Goal: Transaction & Acquisition: Subscribe to service/newsletter

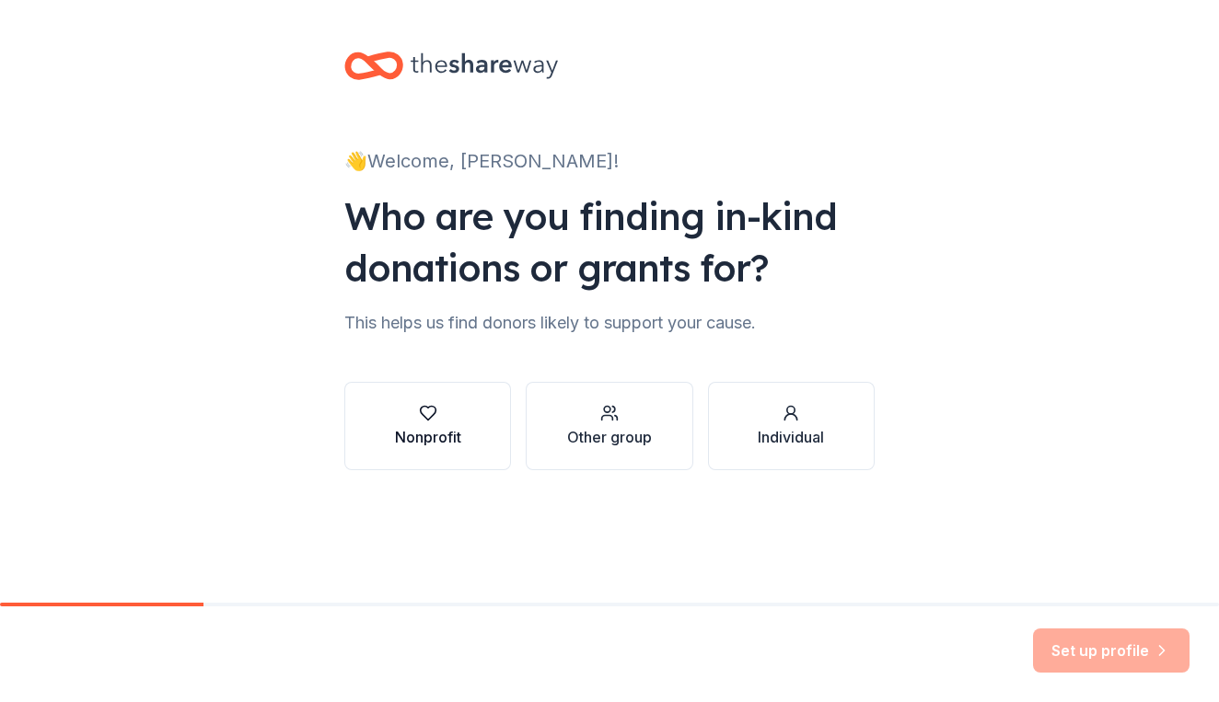
click at [456, 412] on div "button" at bounding box center [428, 413] width 66 height 18
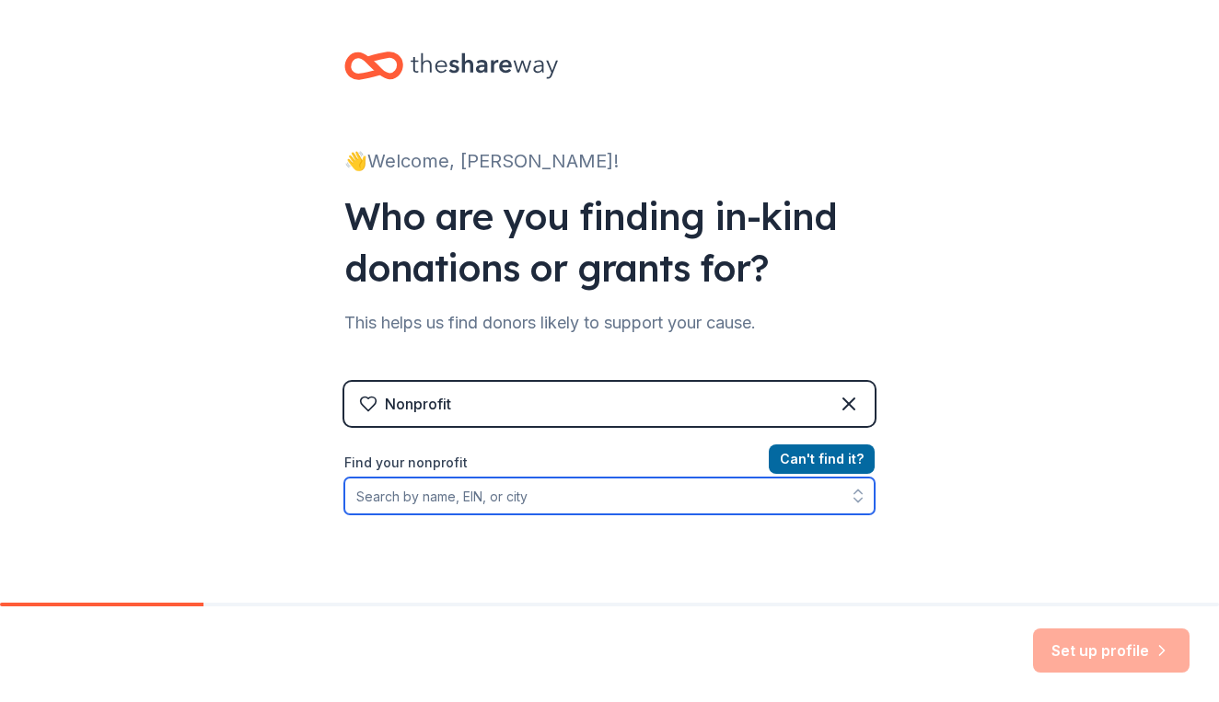
click at [492, 493] on input "Find your nonprofit" at bounding box center [609, 496] width 530 height 37
type input "Sycamore Farm [GEOGRAPHIC_DATA]"
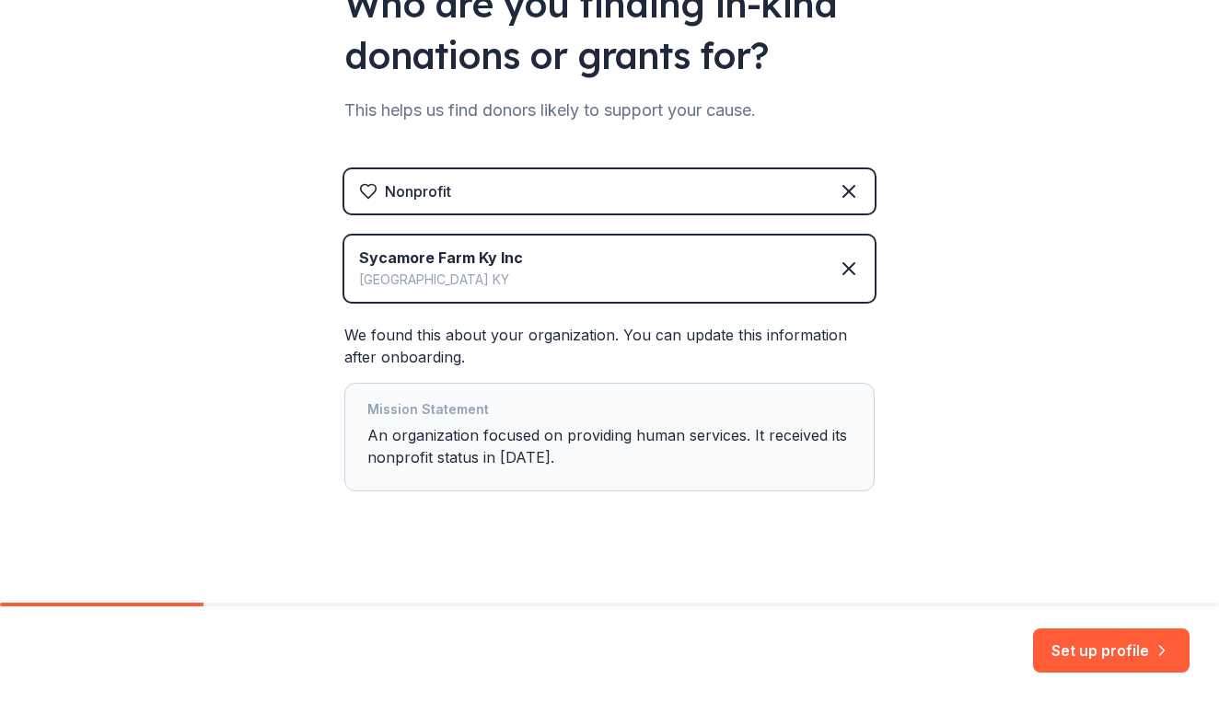
scroll to position [221, 0]
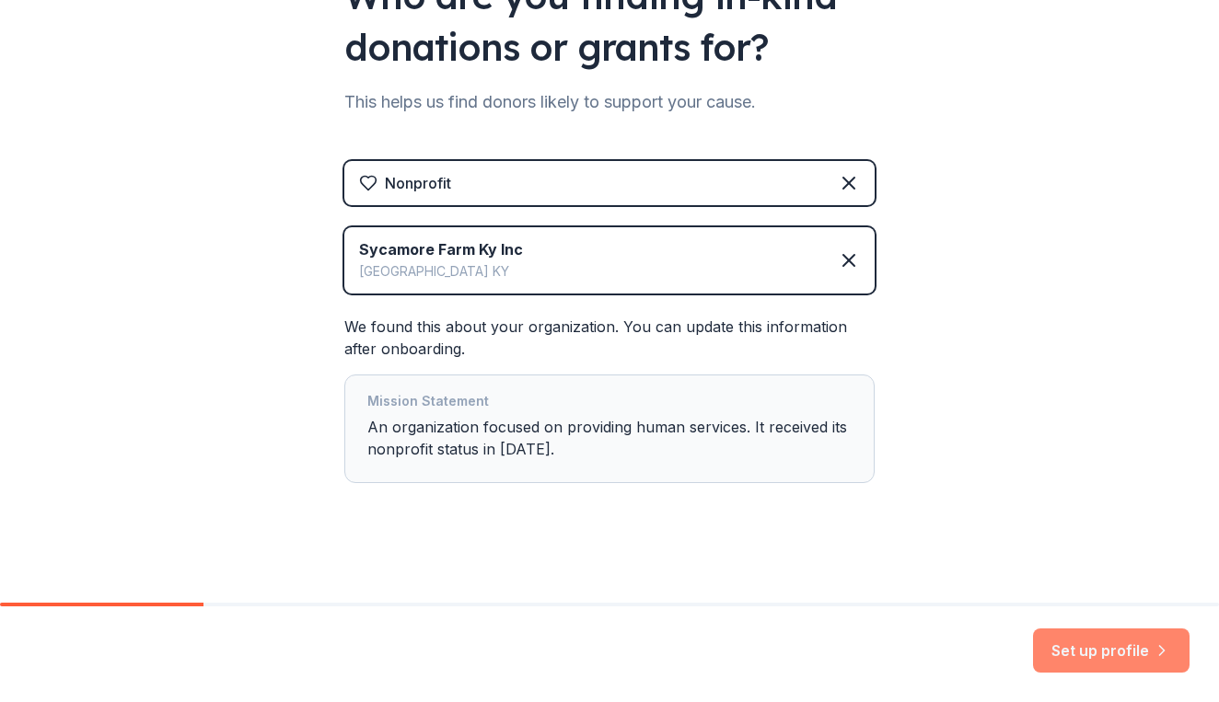
click at [1092, 653] on button "Set up profile" at bounding box center [1111, 651] width 156 height 44
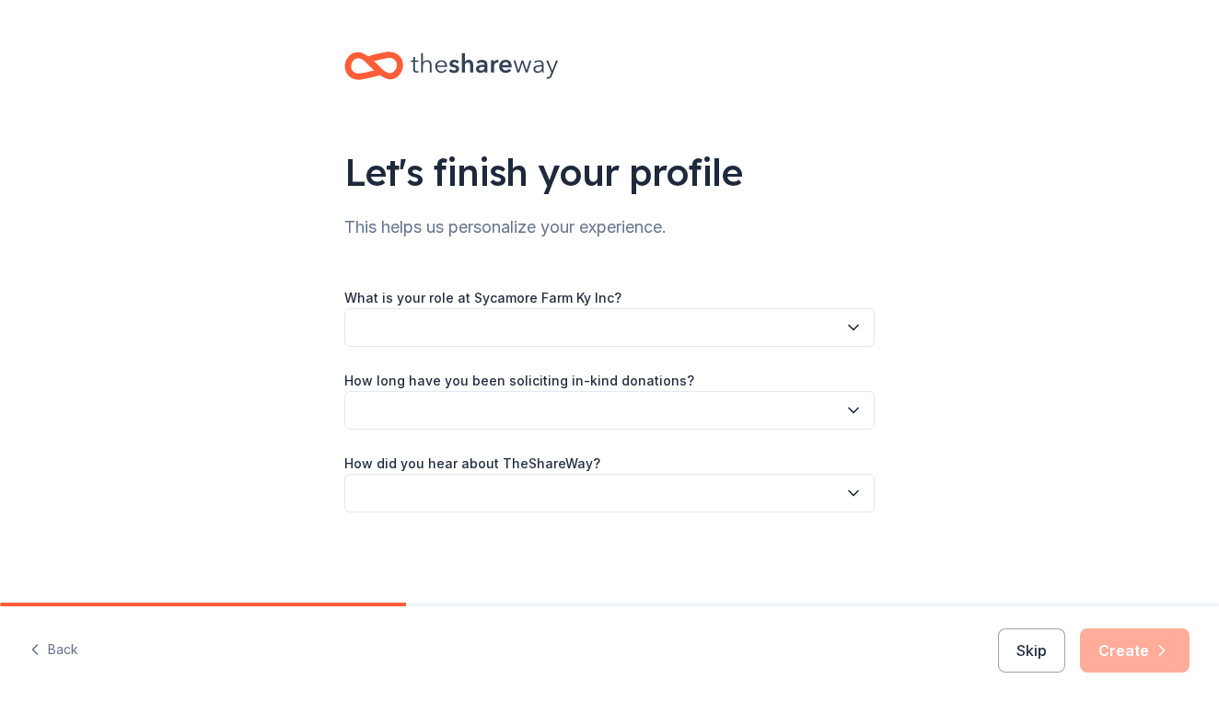
click at [609, 325] on button "button" at bounding box center [609, 327] width 530 height 39
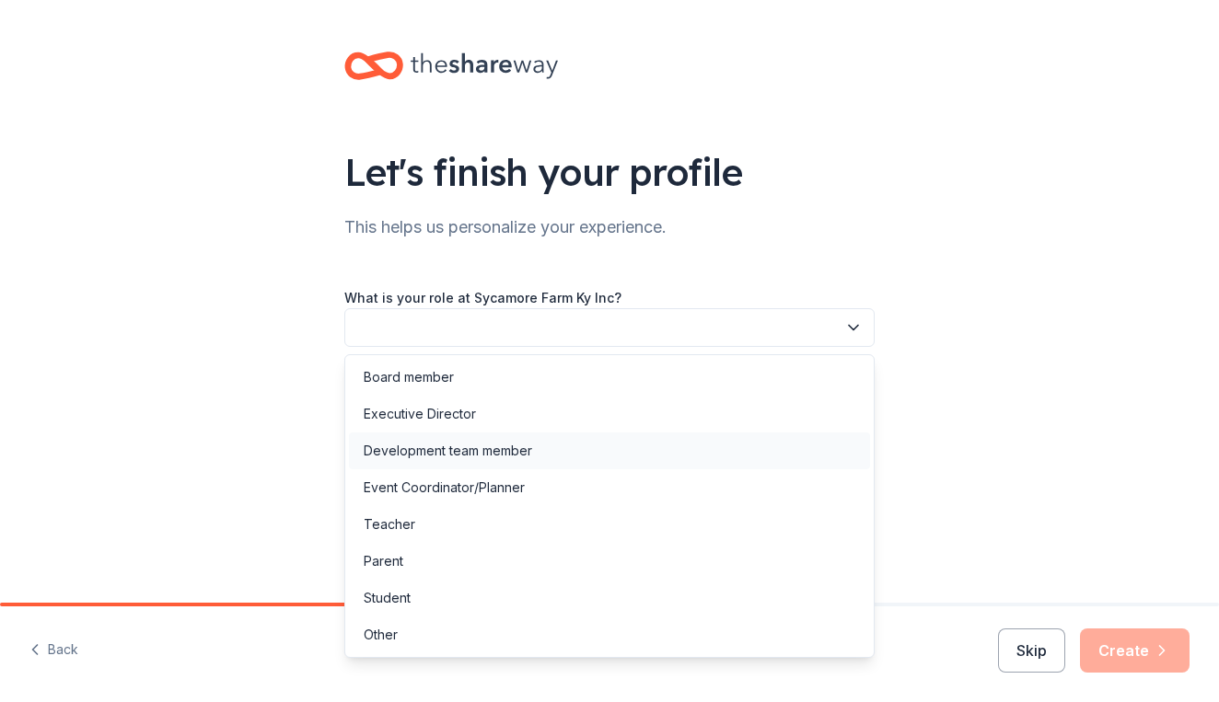
click at [460, 452] on div "Development team member" at bounding box center [448, 451] width 168 height 22
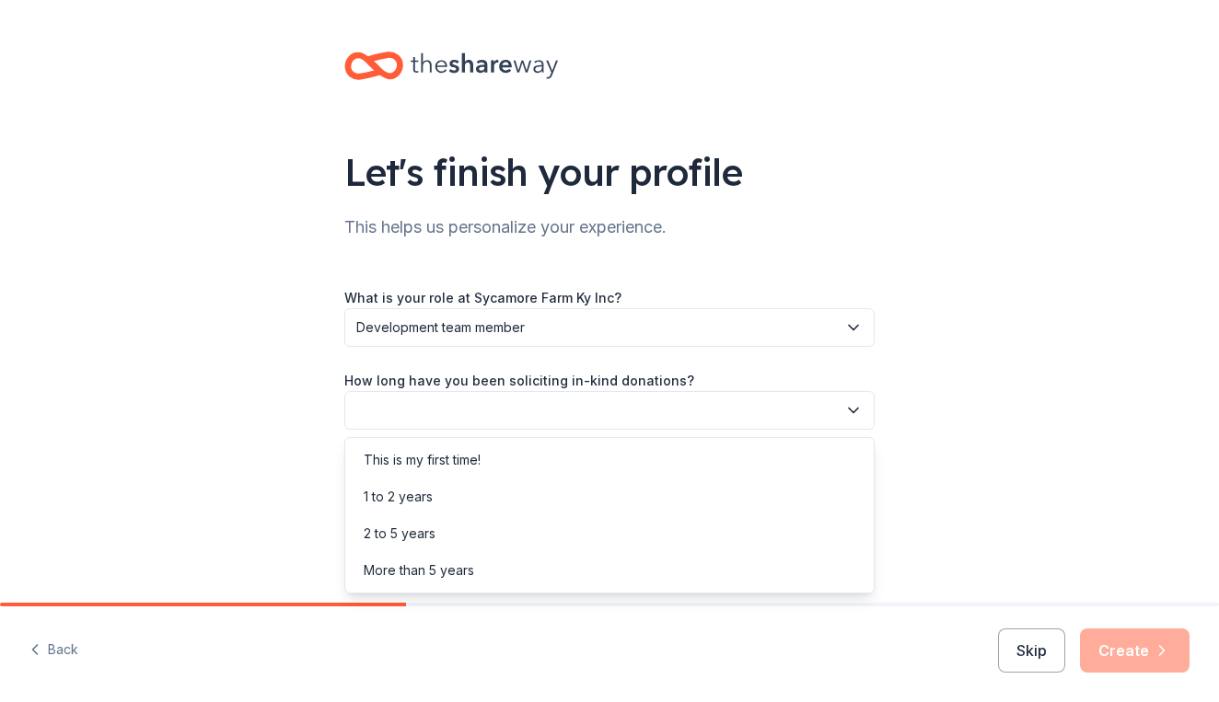
click at [502, 410] on button "button" at bounding box center [609, 410] width 530 height 39
click at [459, 466] on div "This is my first time!" at bounding box center [422, 460] width 117 height 22
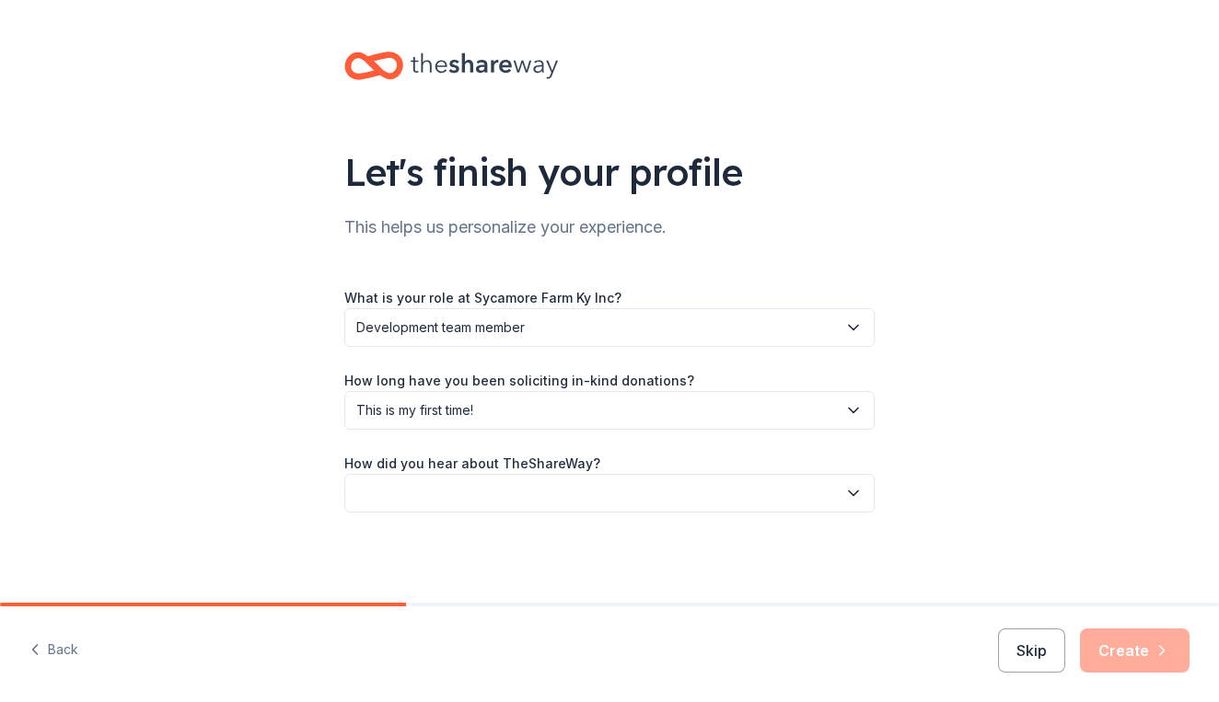
click at [440, 494] on button "button" at bounding box center [609, 493] width 530 height 39
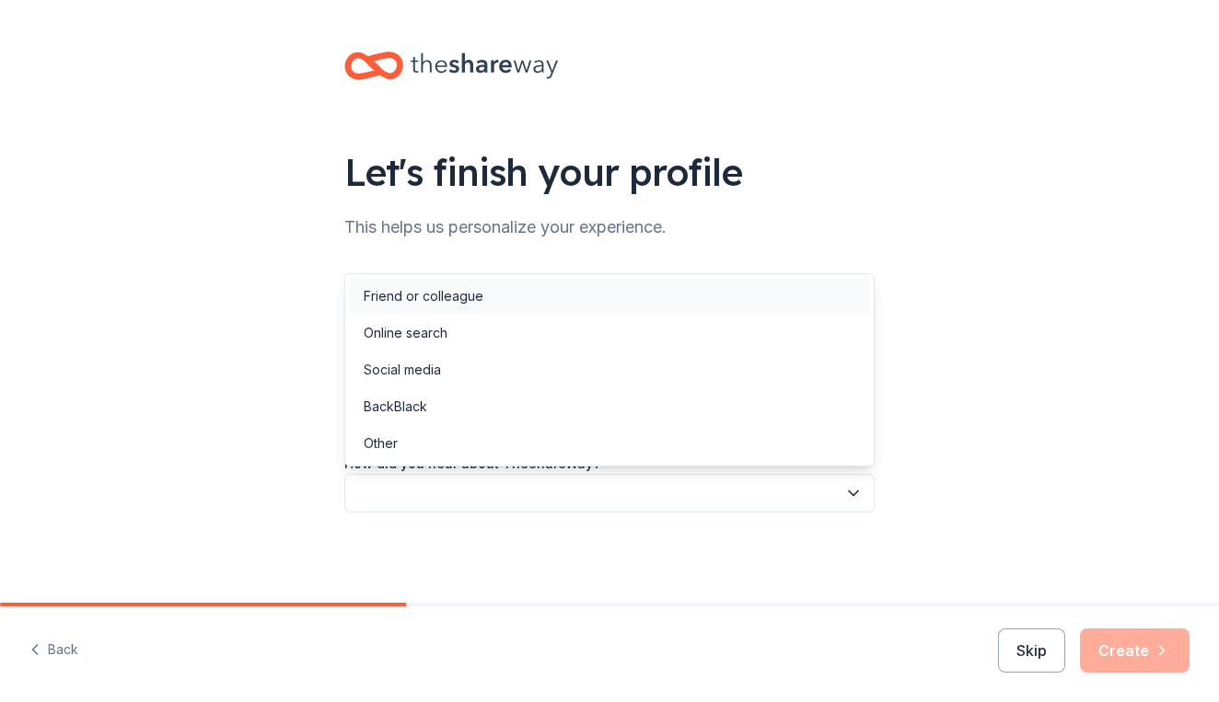
click at [439, 310] on div "Friend or colleague" at bounding box center [609, 296] width 521 height 37
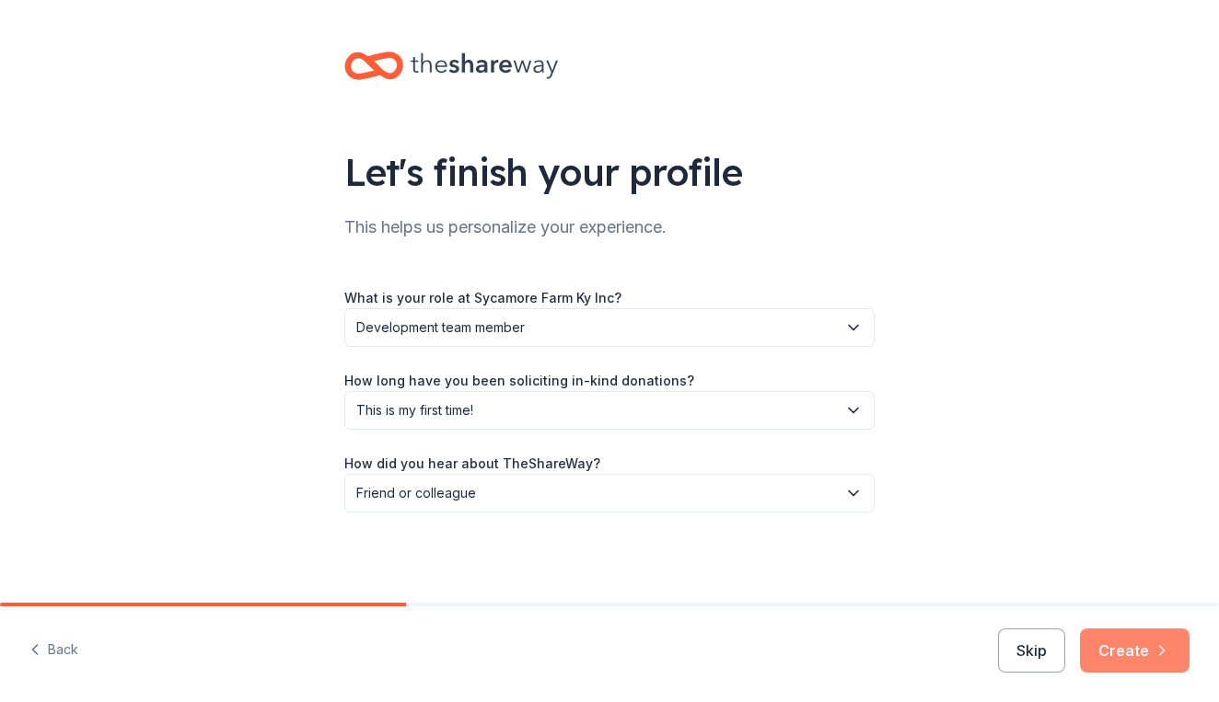
click at [1142, 643] on button "Create" at bounding box center [1135, 651] width 110 height 44
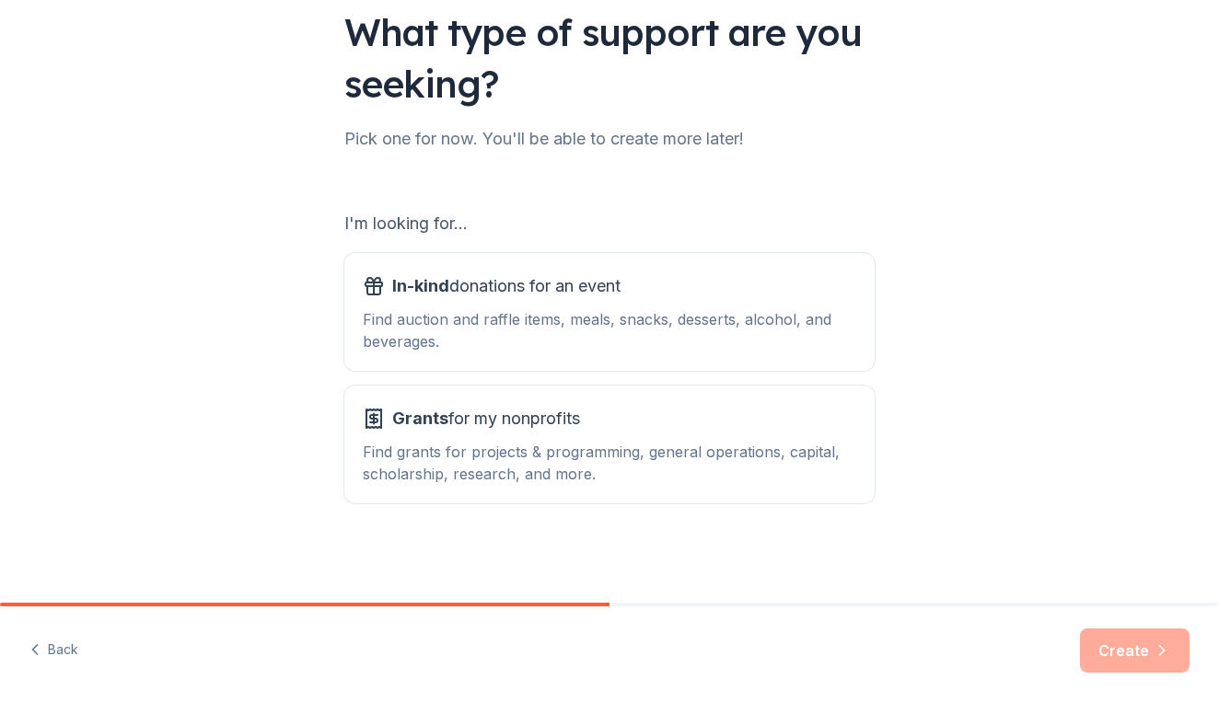
scroll to position [140, 0]
click at [641, 455] on div "Find grants for projects & programming, general operations, capital, scholarshi…" at bounding box center [609, 463] width 493 height 44
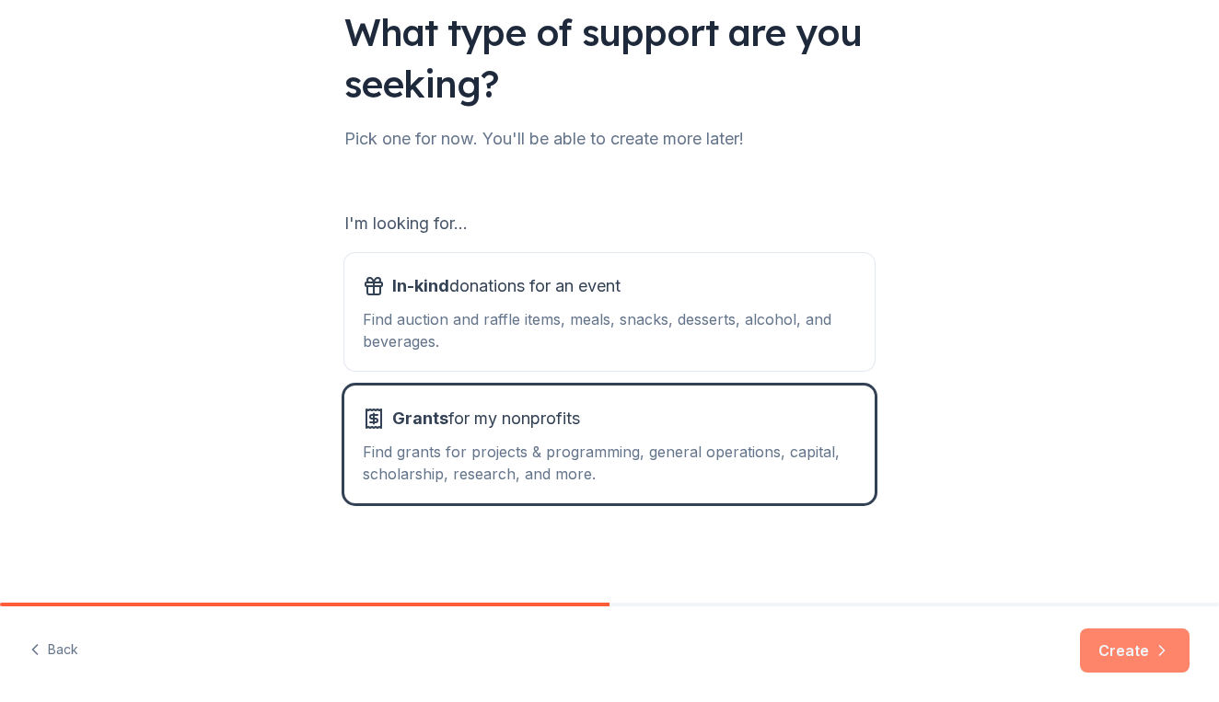
click at [1145, 653] on button "Create" at bounding box center [1135, 651] width 110 height 44
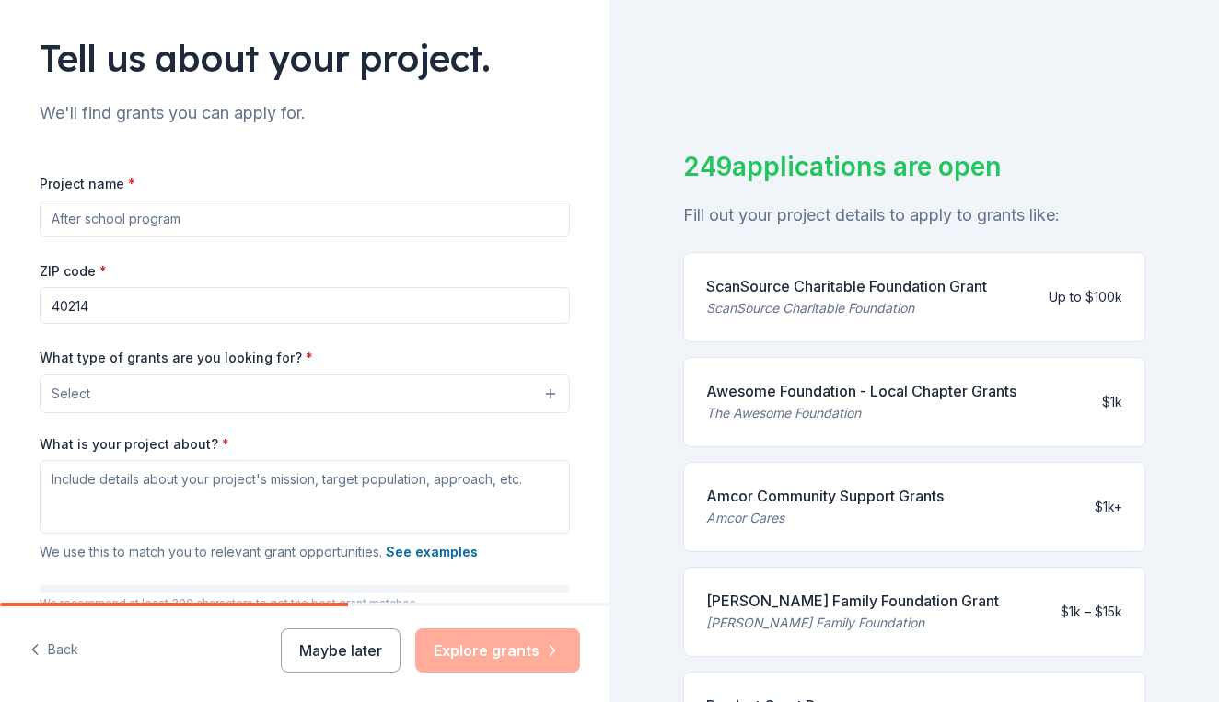
scroll to position [122, 0]
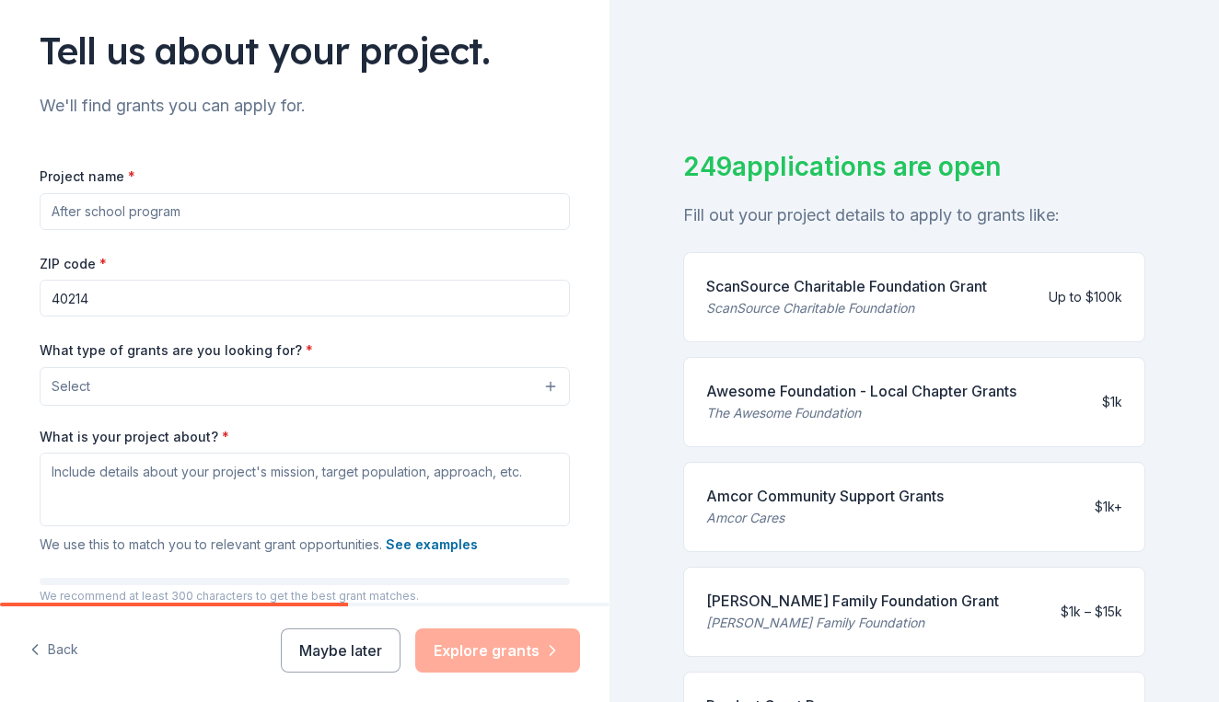
click at [551, 213] on input "Project name *" at bounding box center [305, 211] width 530 height 37
click at [270, 205] on input "Project name *" at bounding box center [305, 211] width 530 height 37
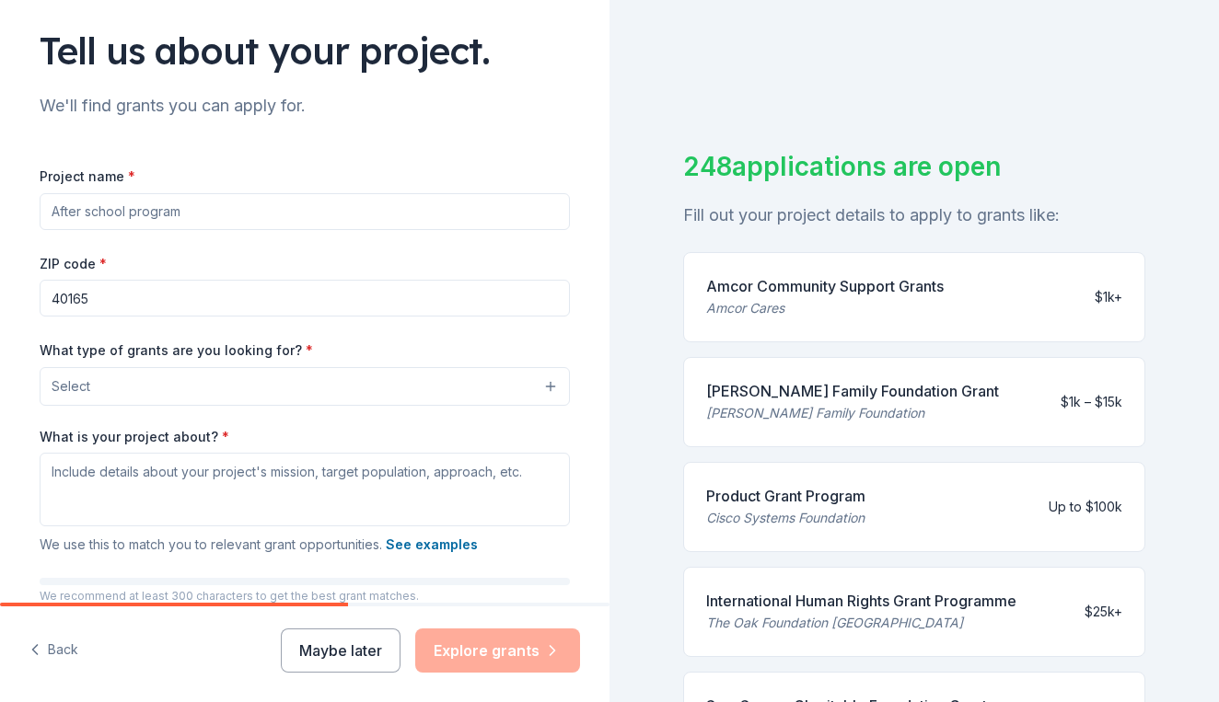
type input "40165"
click at [120, 391] on button "Select" at bounding box center [305, 386] width 530 height 39
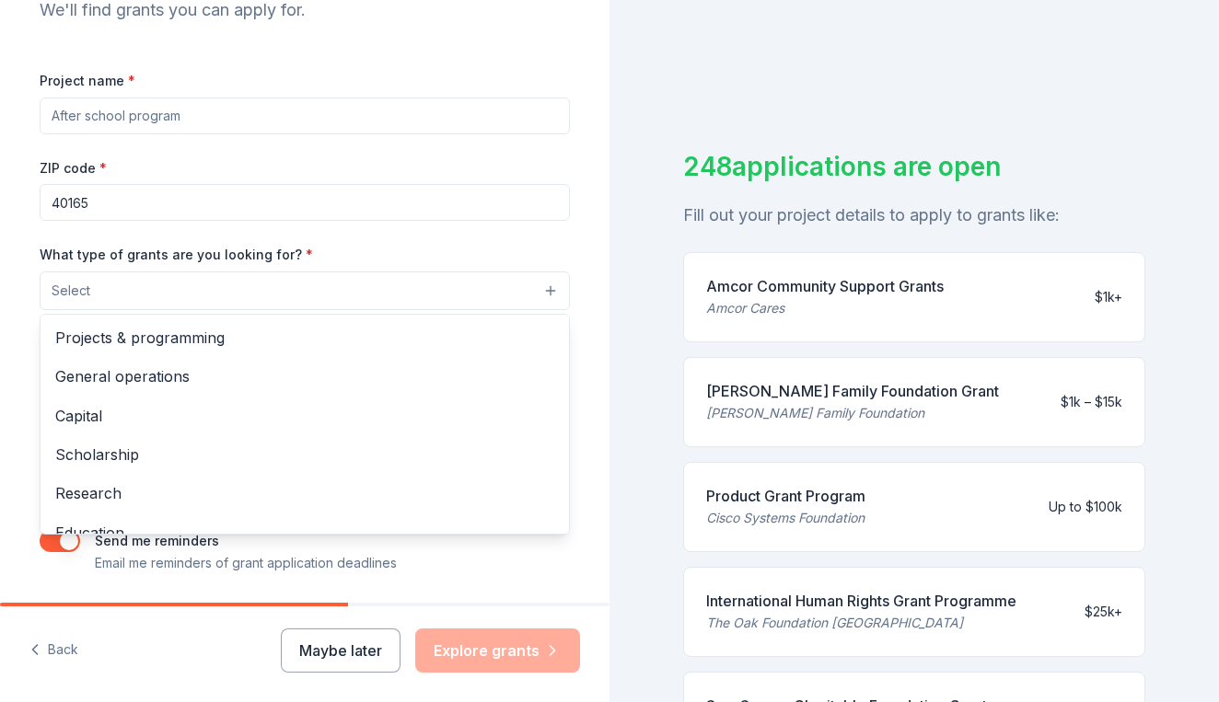
scroll to position [182, 0]
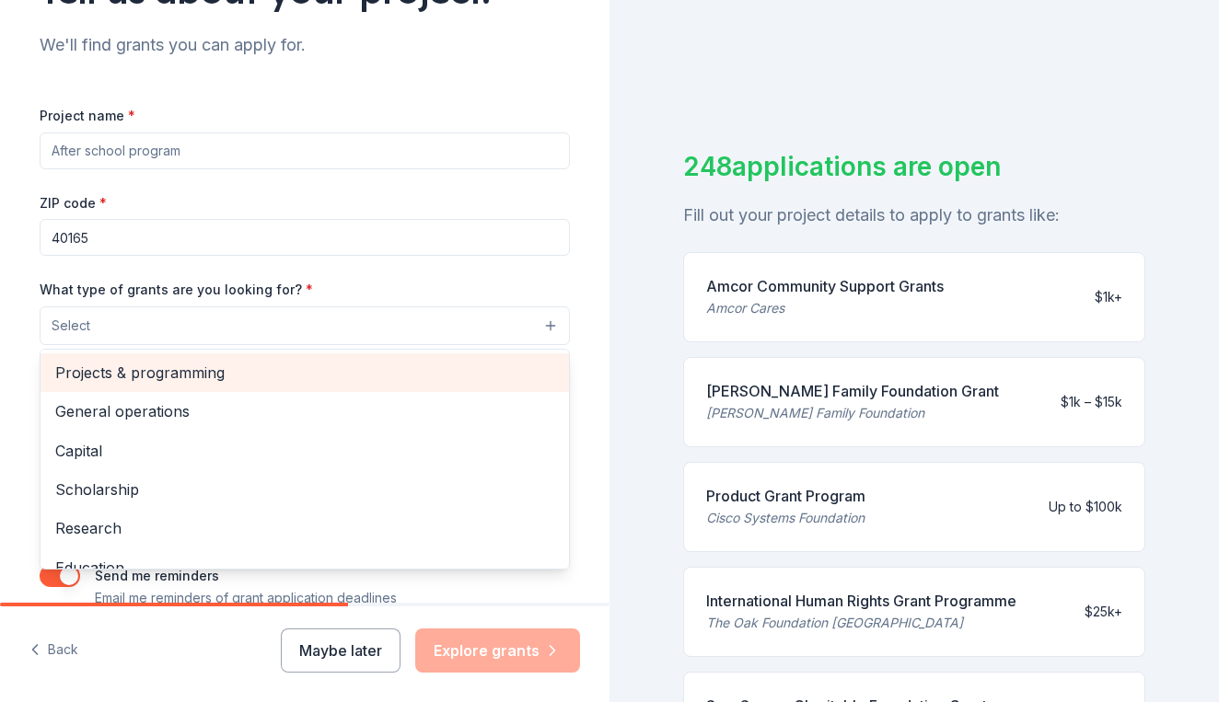
click at [196, 381] on span "Projects & programming" at bounding box center [304, 373] width 499 height 24
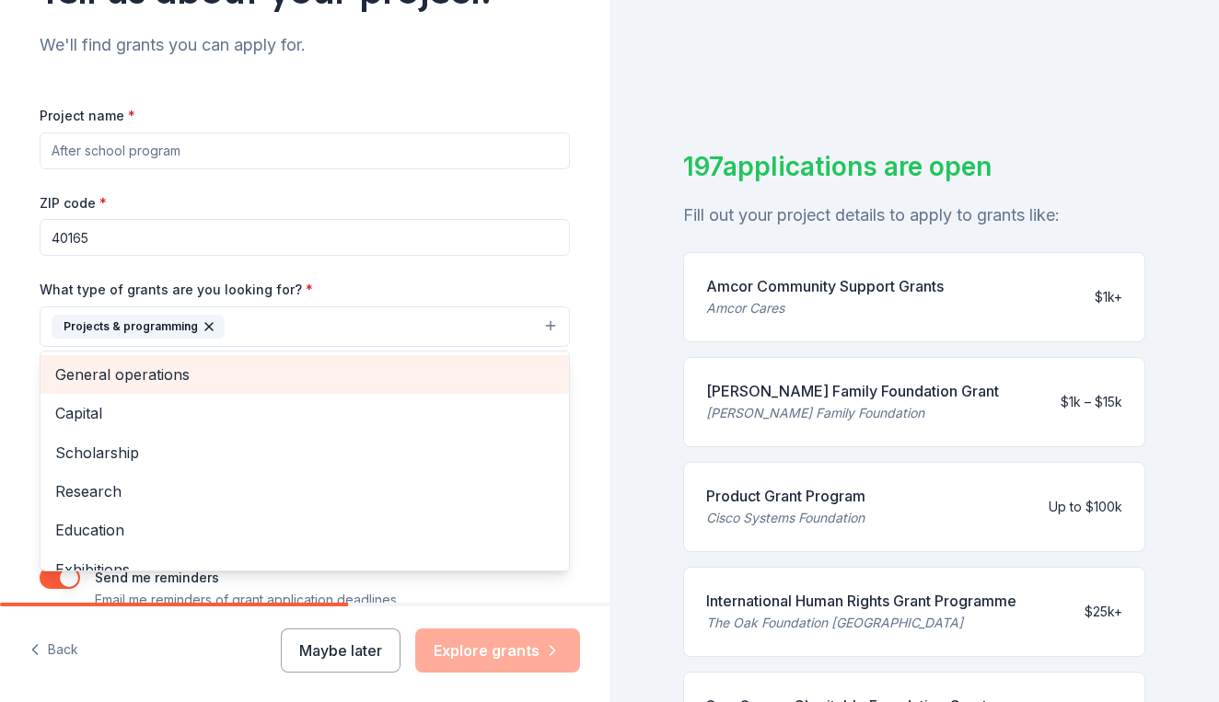
click at [196, 381] on span "General operations" at bounding box center [304, 375] width 499 height 24
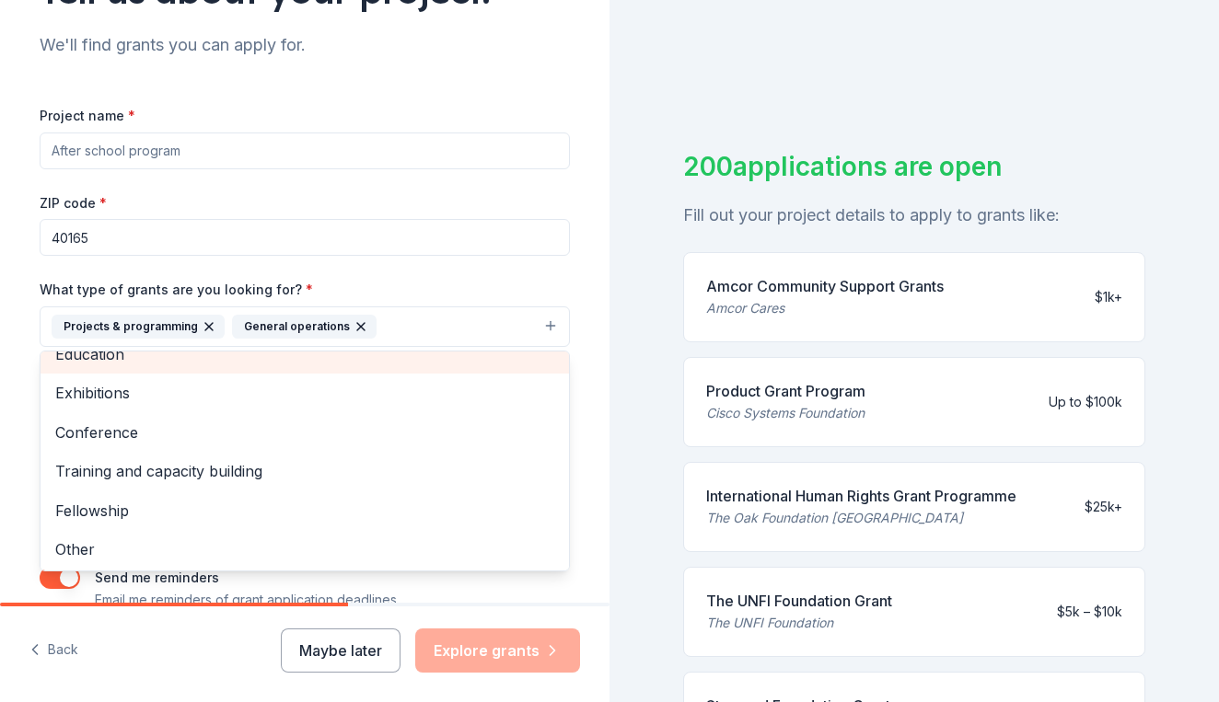
scroll to position [136, 0]
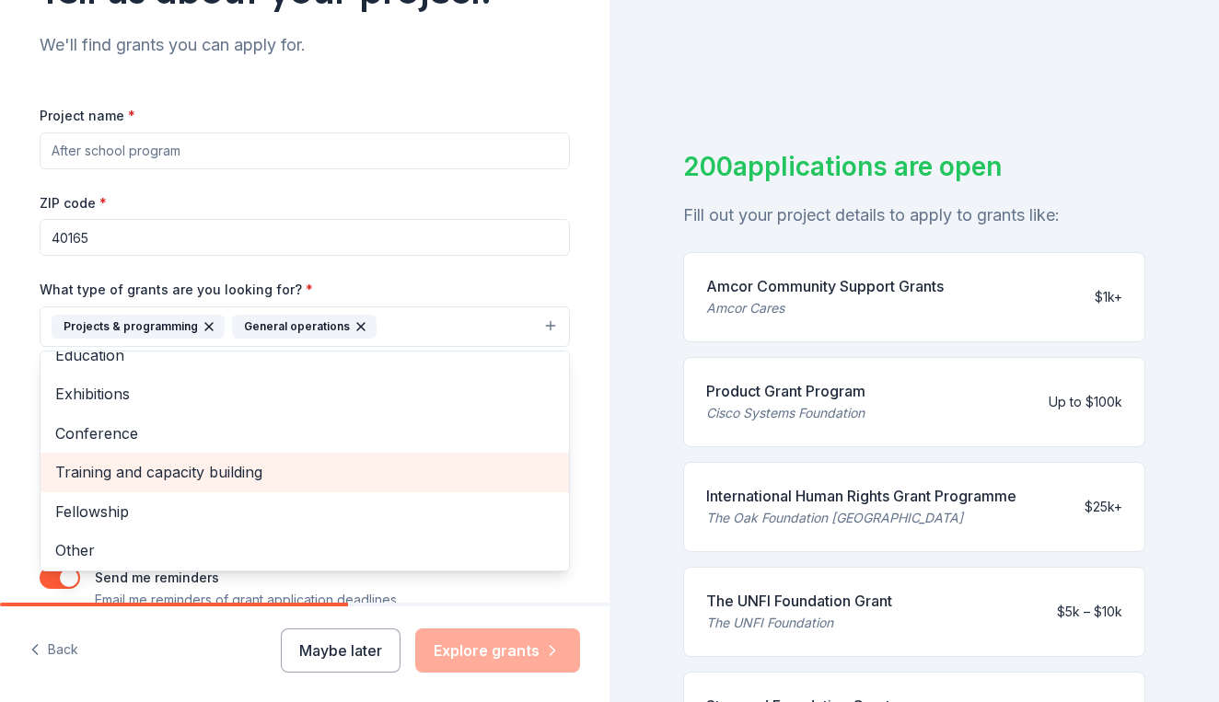
click at [187, 465] on span "Training and capacity building" at bounding box center [304, 472] width 499 height 24
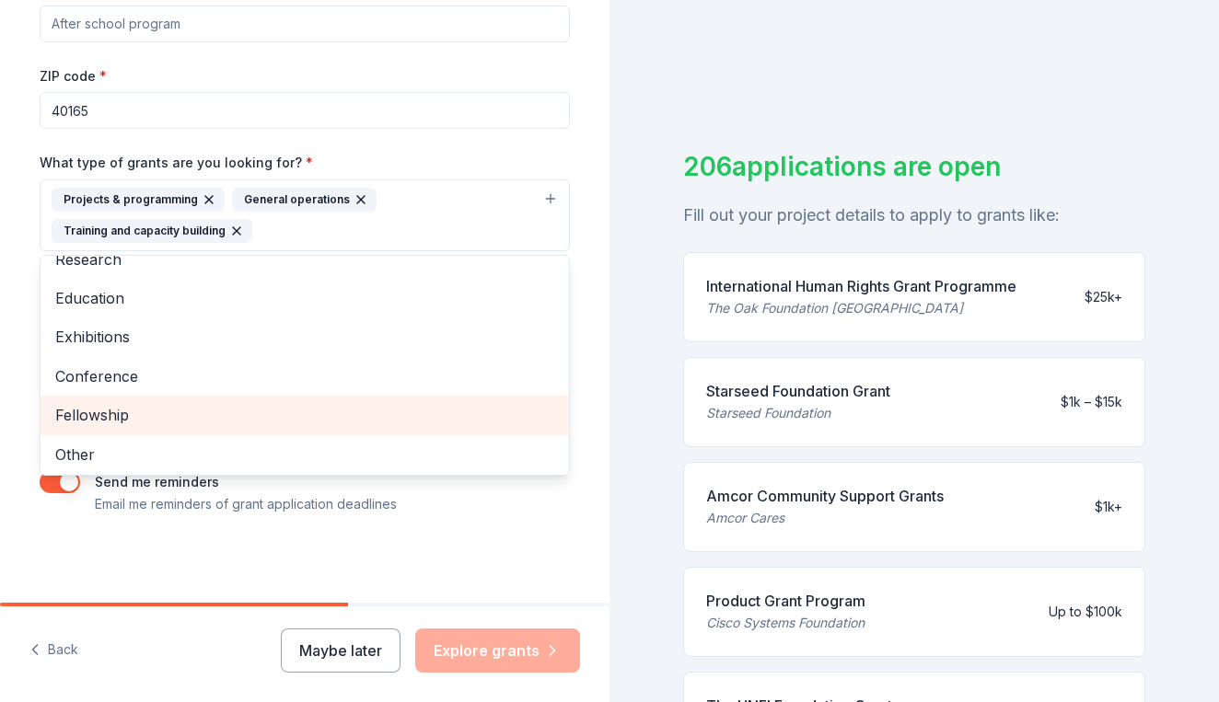
scroll to position [308, 0]
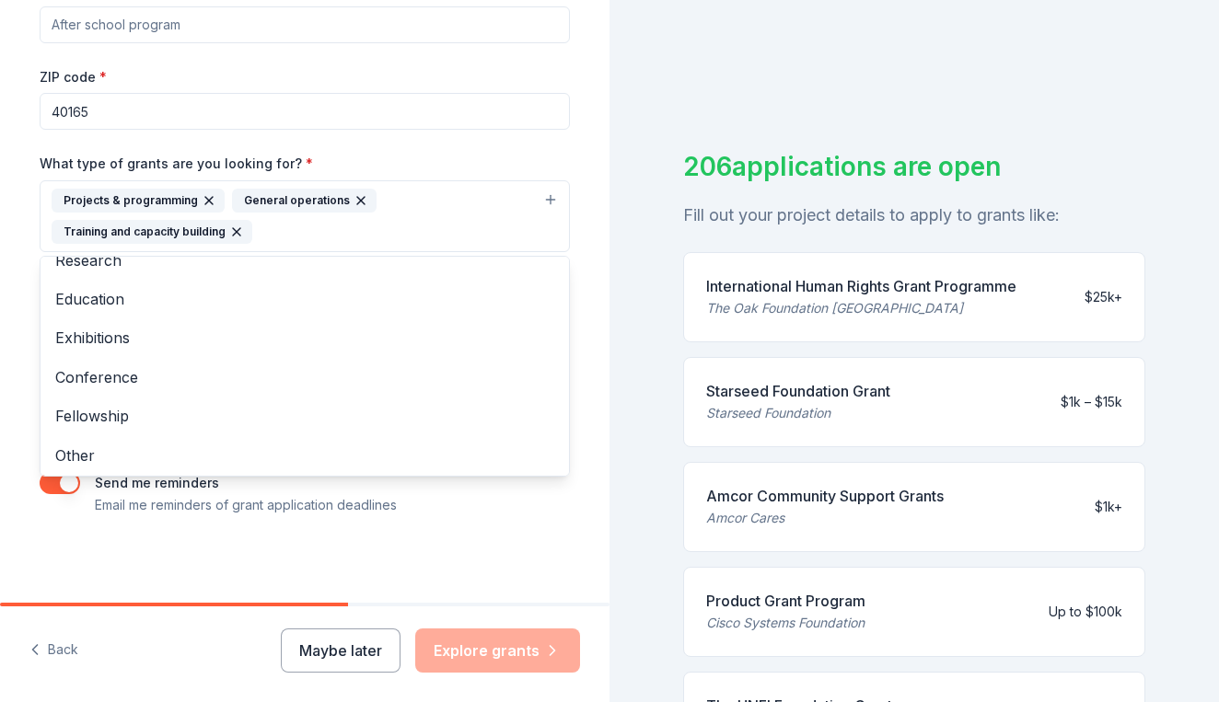
click at [160, 544] on div "Tell us about your project. We'll find grants you can apply for. Project name *…" at bounding box center [304, 148] width 589 height 913
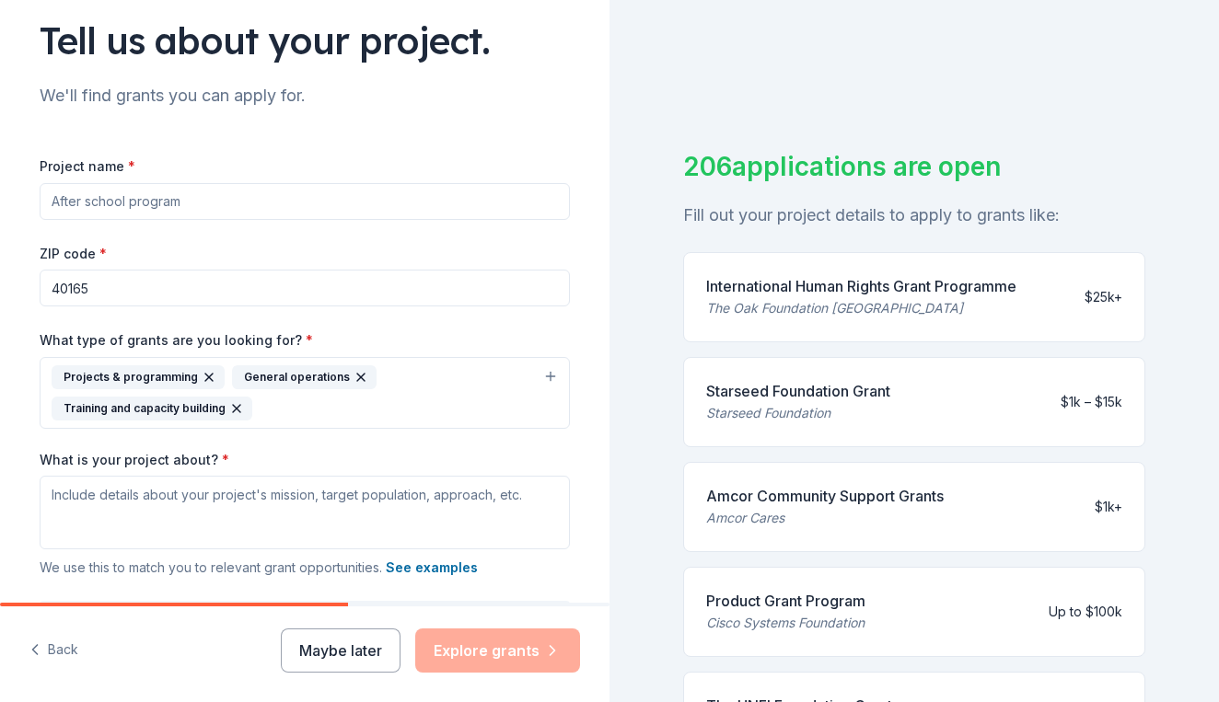
scroll to position [100, 0]
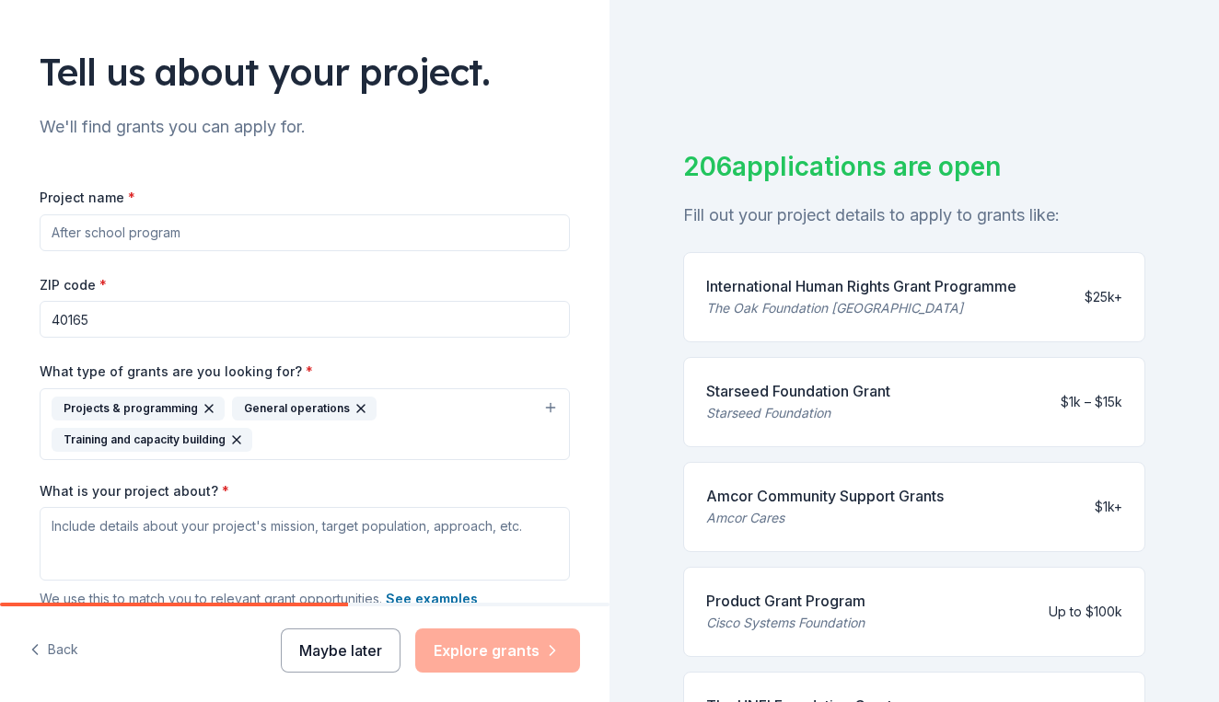
click at [316, 660] on button "Maybe later" at bounding box center [341, 651] width 120 height 44
click at [340, 649] on button "Maybe later" at bounding box center [341, 651] width 120 height 44
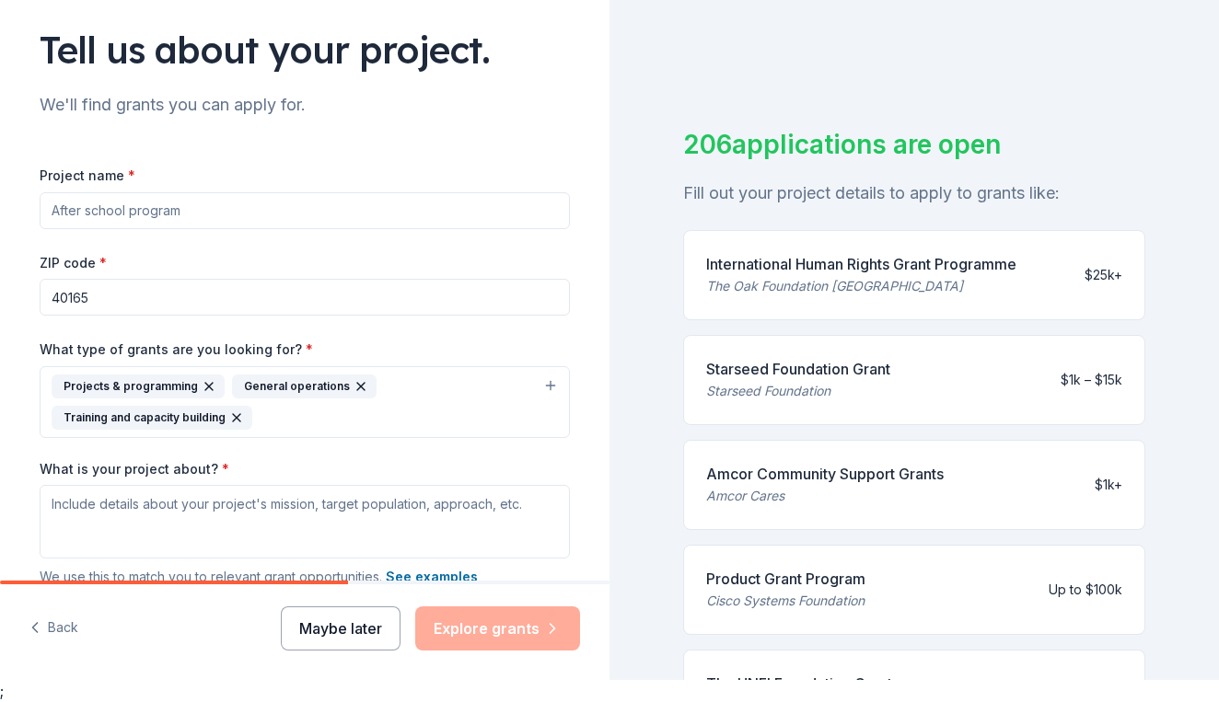
scroll to position [22, 0]
click at [59, 628] on button "Back" at bounding box center [53, 628] width 49 height 39
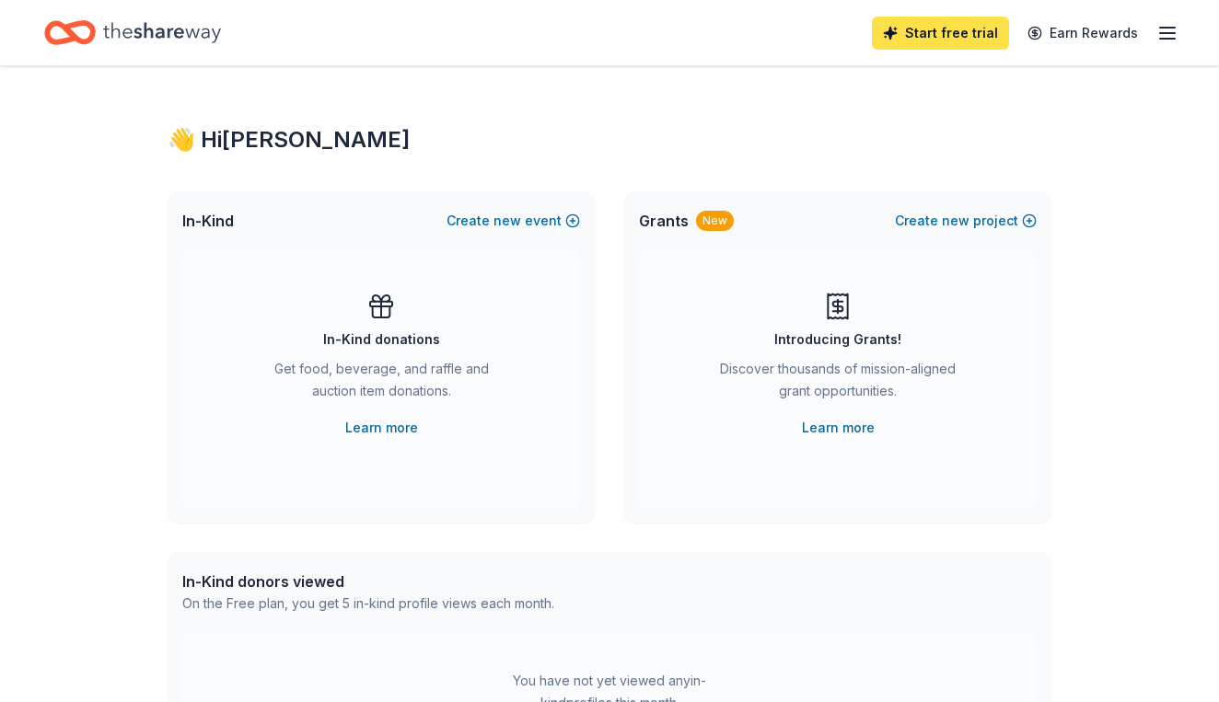
click at [954, 37] on link "Start free trial" at bounding box center [940, 33] width 137 height 33
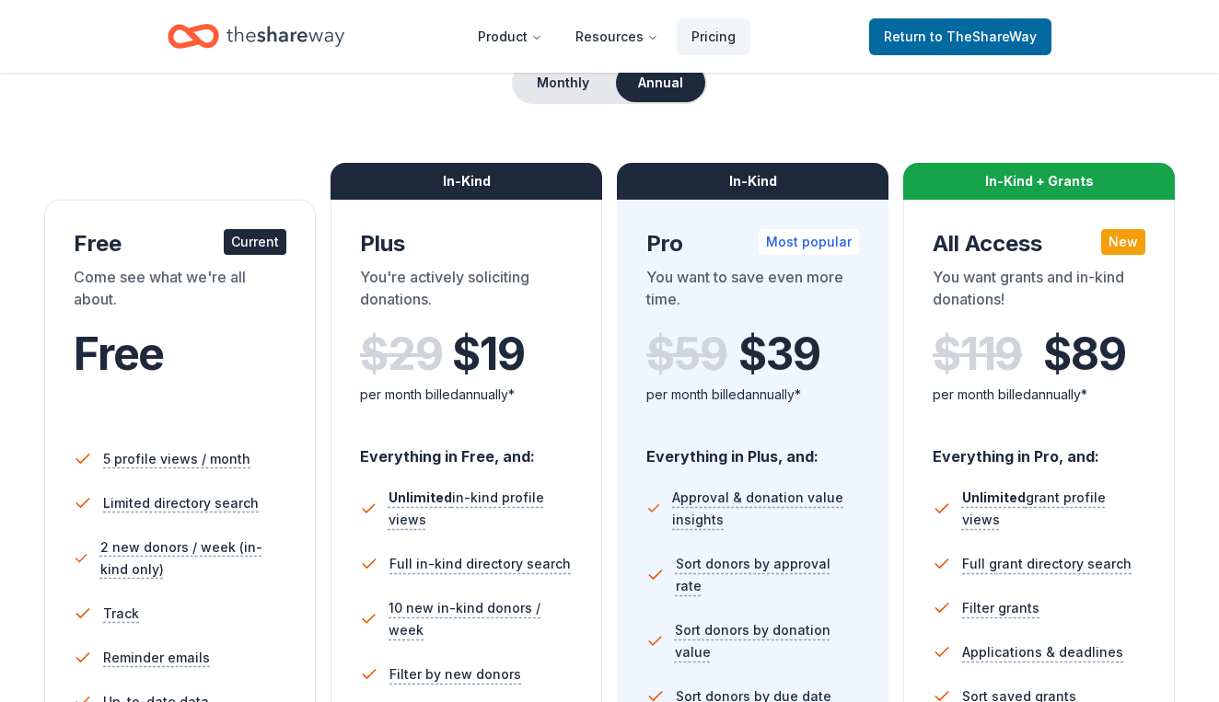
scroll to position [184, 0]
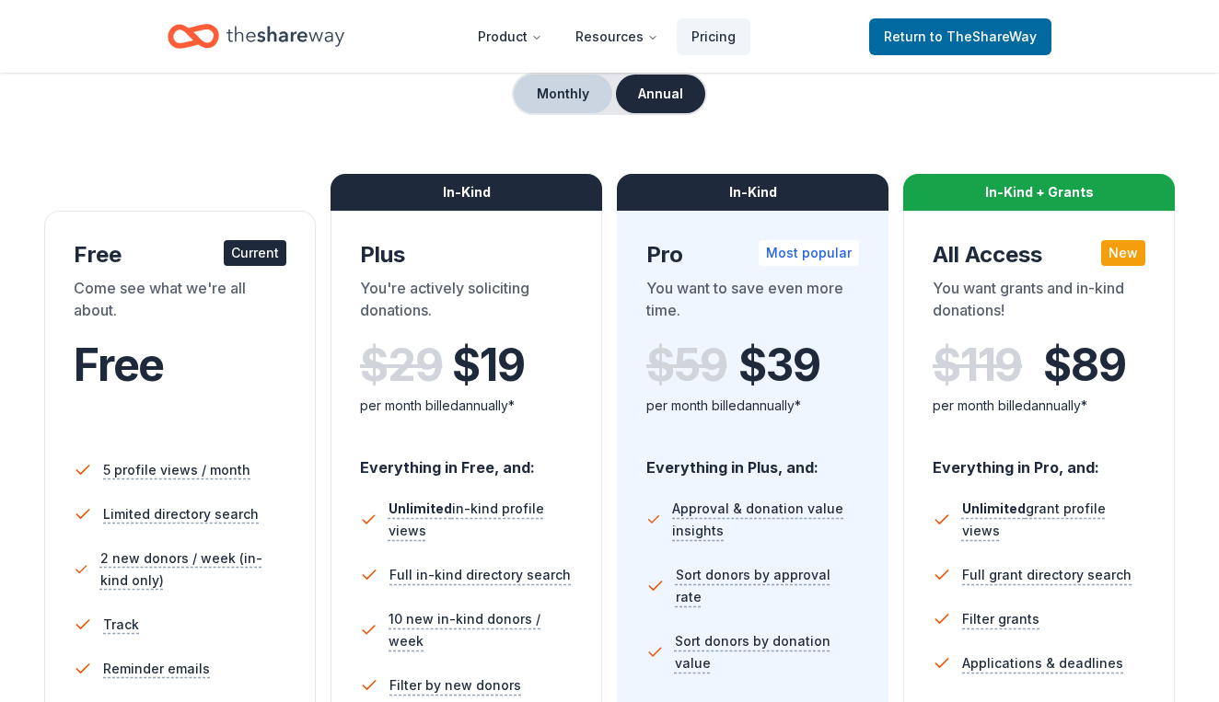
click at [569, 100] on button "Monthly" at bounding box center [563, 94] width 98 height 39
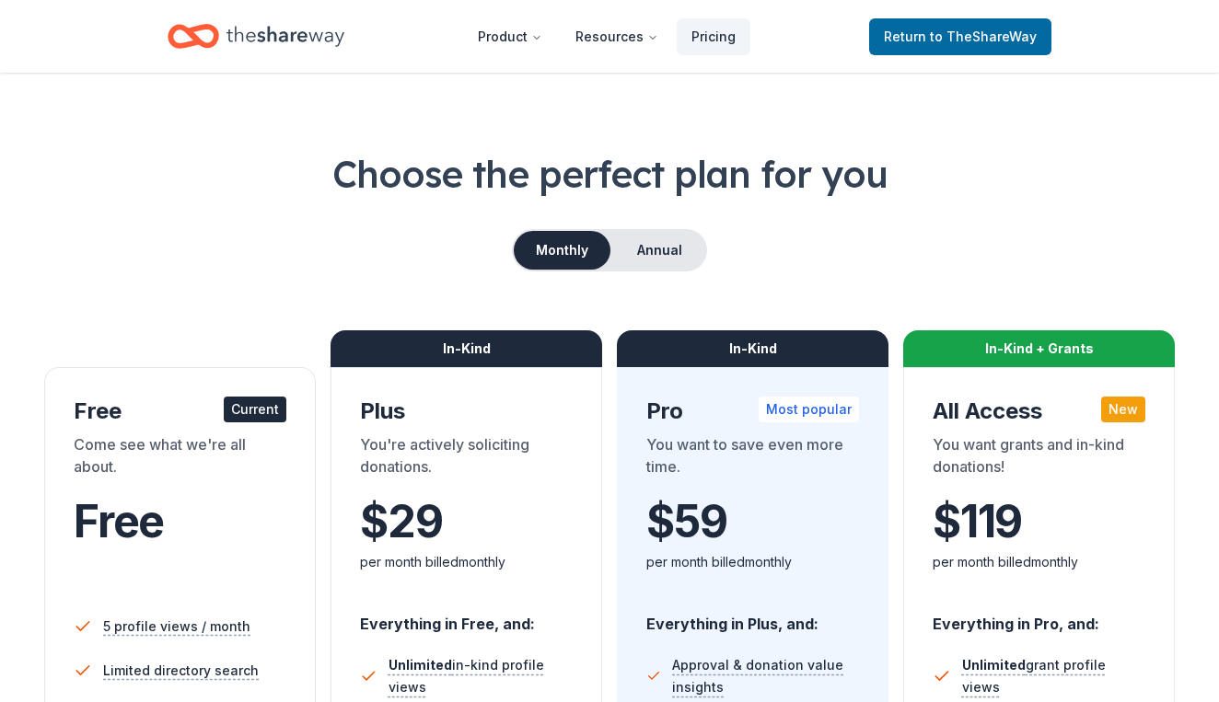
scroll to position [13, 0]
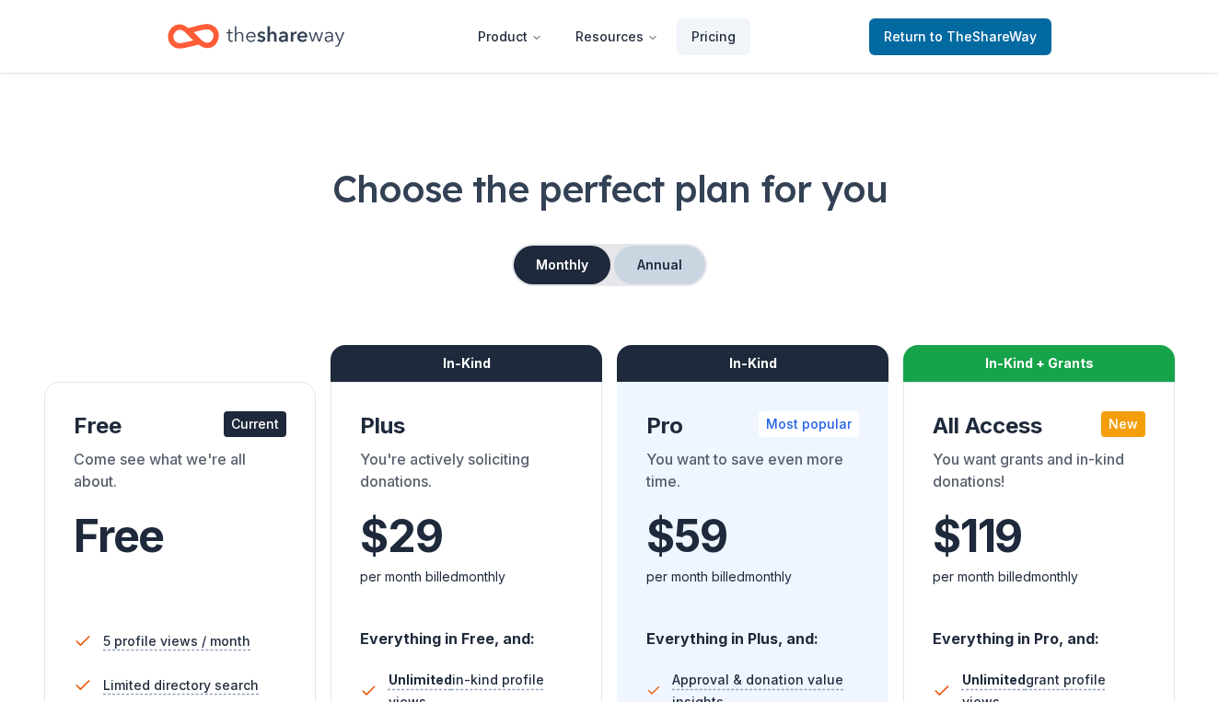
click at [653, 274] on button "Annual" at bounding box center [659, 265] width 91 height 39
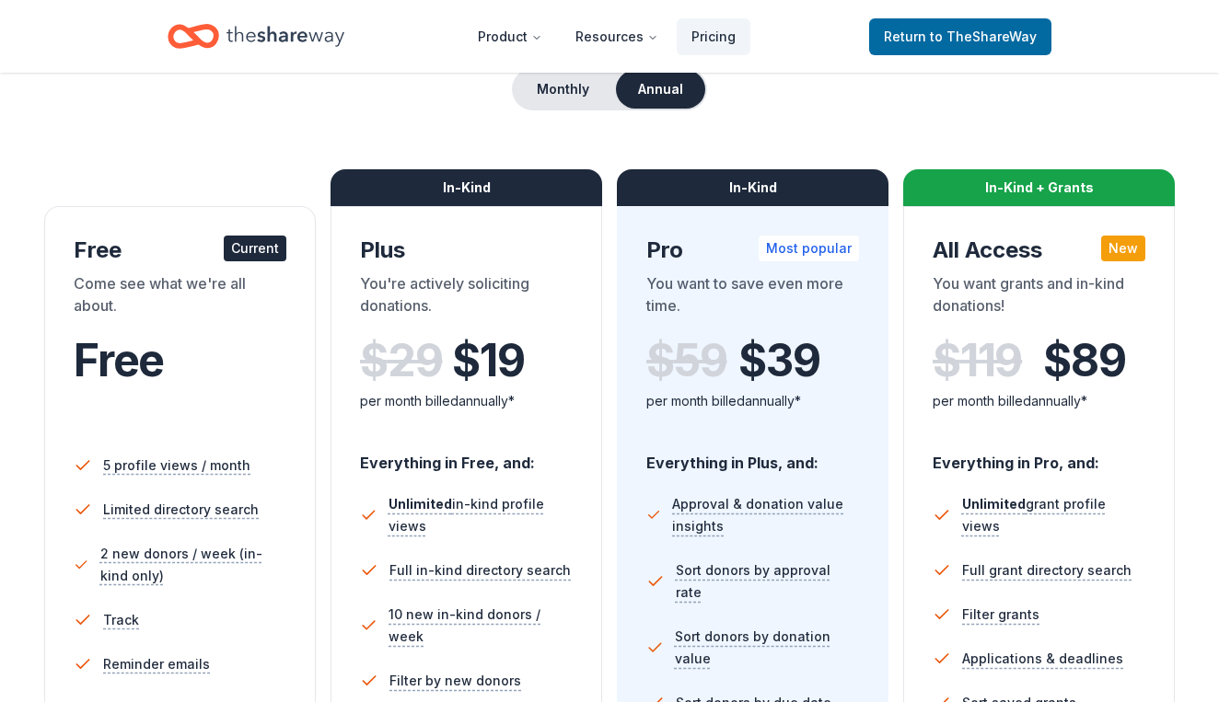
scroll to position [236, 0]
